Goal: Task Accomplishment & Management: Manage account settings

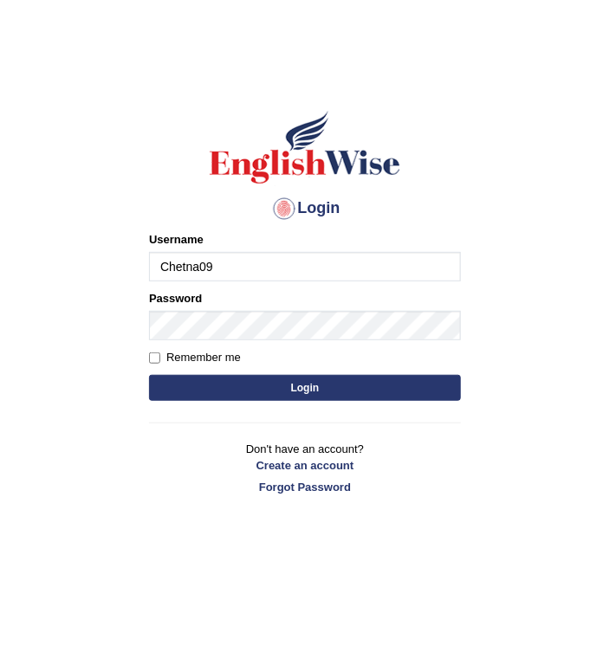
click at [221, 405] on div "Login Please fix the following errors: Username Chetna09 Password Remember me L…" at bounding box center [304, 301] width 341 height 433
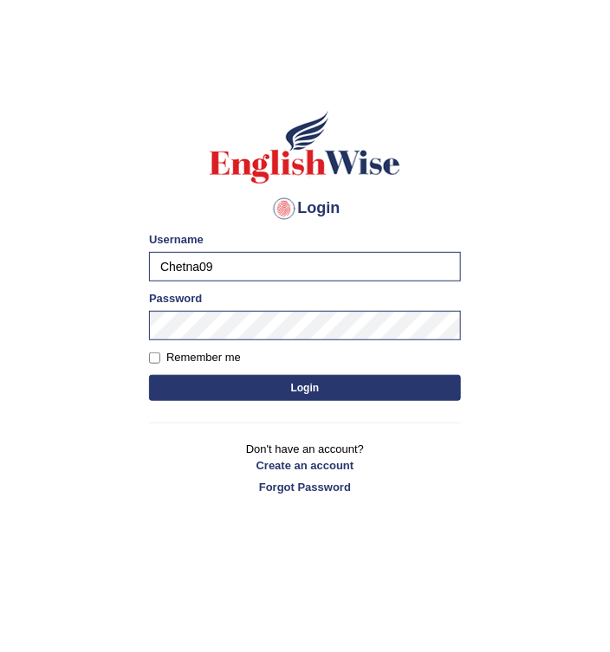
click at [225, 398] on button "Login" at bounding box center [305, 388] width 312 height 26
click at [240, 392] on button "Login" at bounding box center [305, 388] width 312 height 26
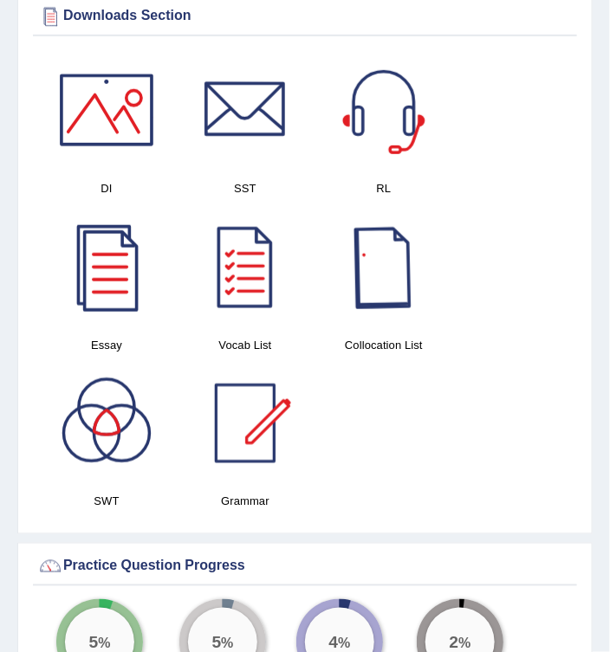
scroll to position [1655, 0]
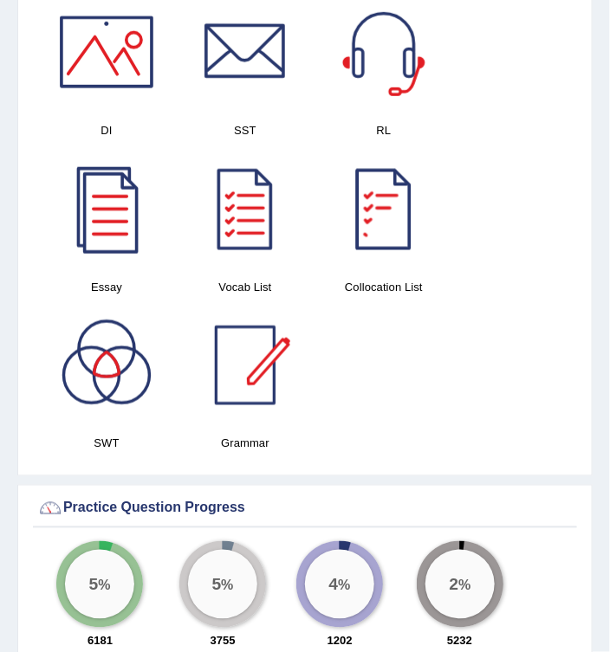
click at [268, 362] on div at bounding box center [245, 365] width 121 height 121
